Goal: Use online tool/utility: Utilize a website feature to perform a specific function

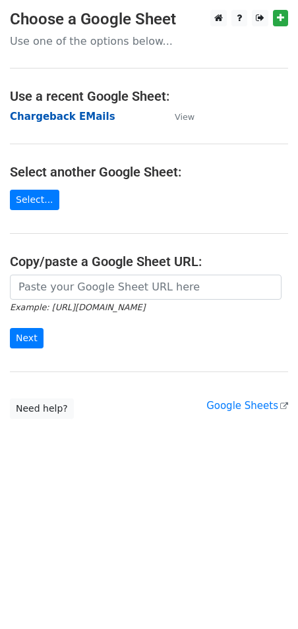
click at [53, 113] on strong "Chargeback EMails" at bounding box center [62, 117] width 105 height 12
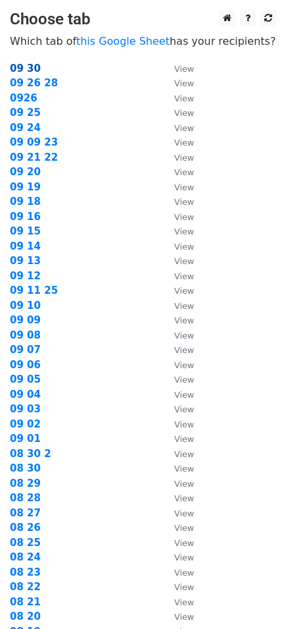
click at [22, 70] on strong "09 30" at bounding box center [25, 69] width 31 height 12
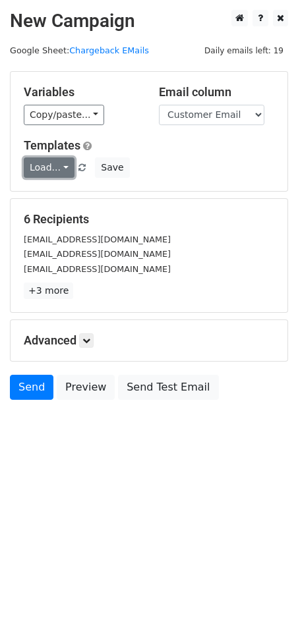
click at [63, 173] on link "Load..." at bounding box center [49, 167] width 51 height 20
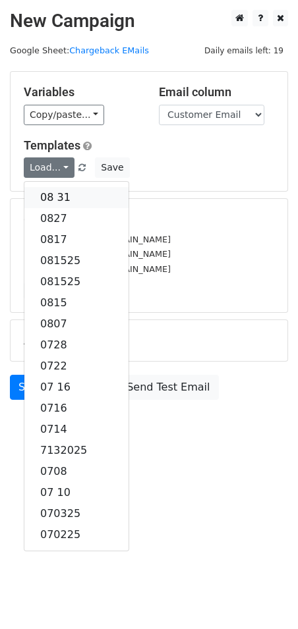
click at [62, 194] on link "08 31" at bounding box center [76, 197] width 104 height 21
